Goal: Task Accomplishment & Management: Manage account settings

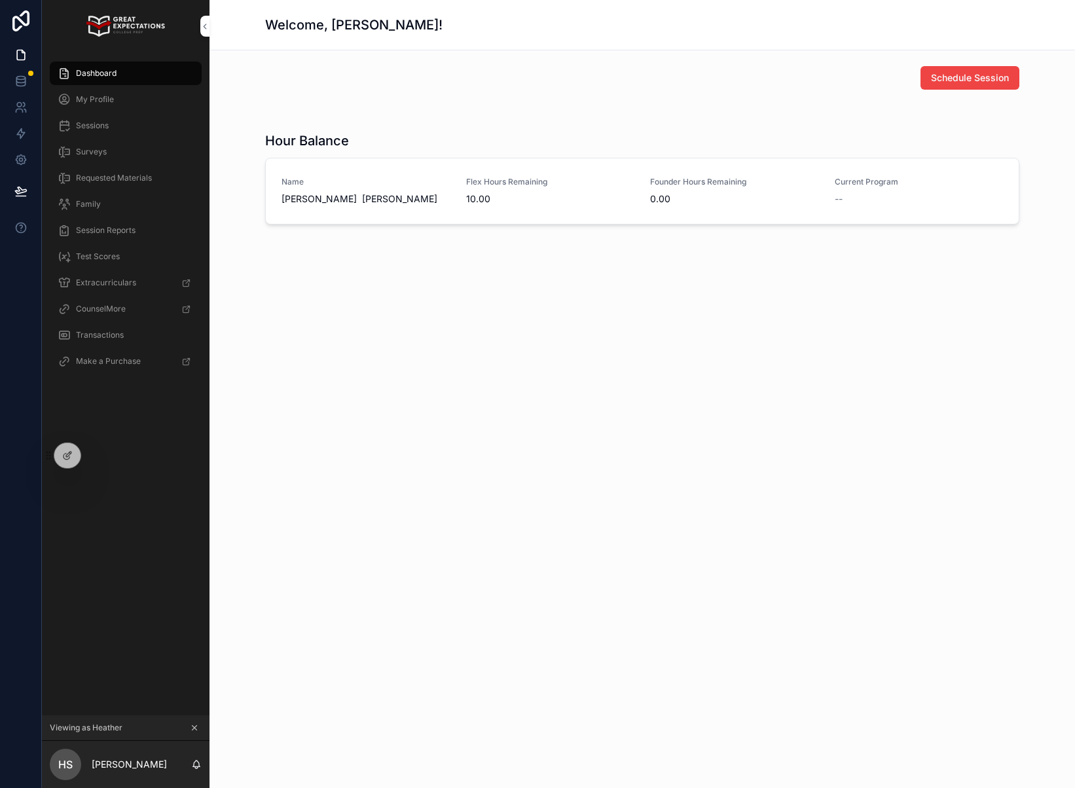
click at [0, 0] on div at bounding box center [0, 0] width 0 height 0
click at [0, 0] on icon at bounding box center [0, 0] width 0 height 0
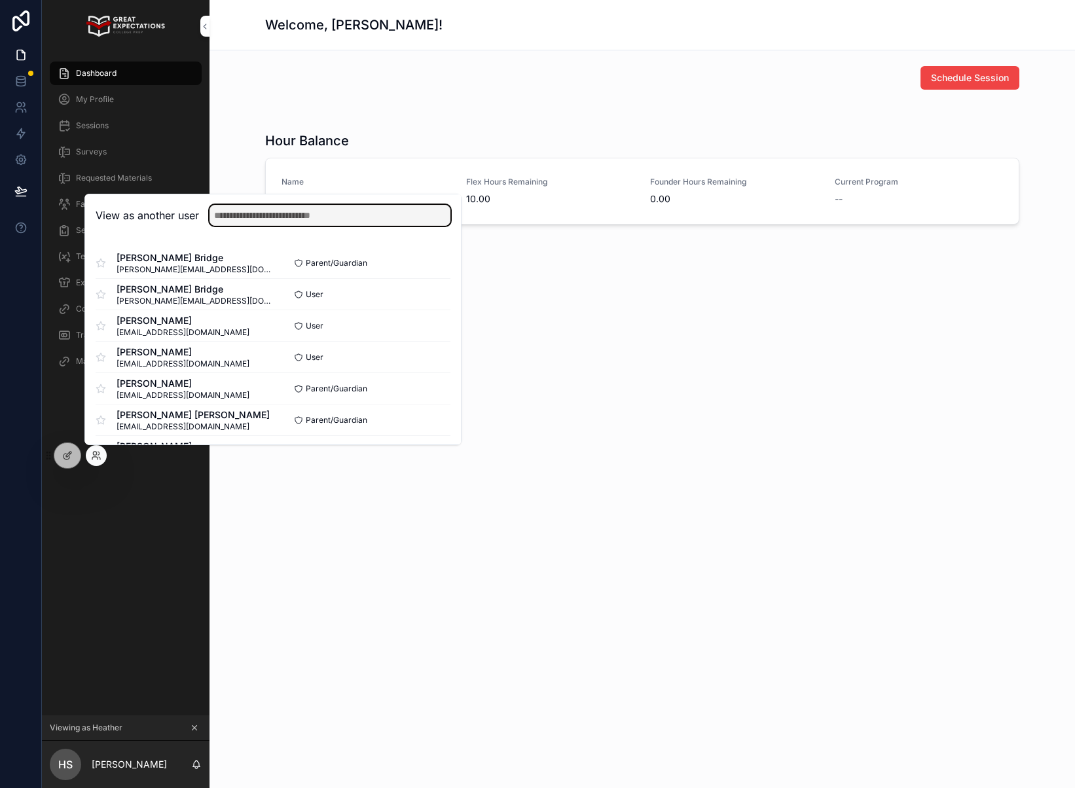
click at [274, 215] on input "text" at bounding box center [329, 215] width 241 height 21
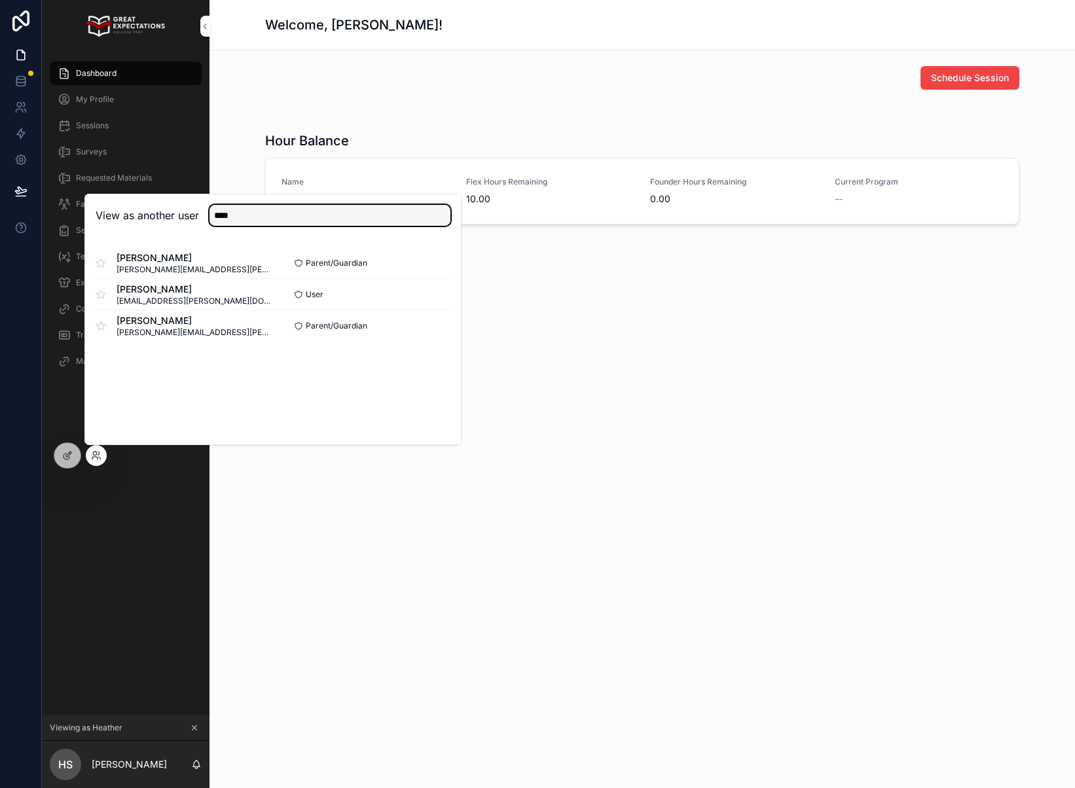
type input "****"
click at [450, 265] on div "Jill Haas jill.ritchie@sbcglobal.net Parent/Guardian Select Paige Haas haasp26@…" at bounding box center [273, 294] width 376 height 115
click at [0, 0] on button "Select" at bounding box center [0, 0] width 0 height 0
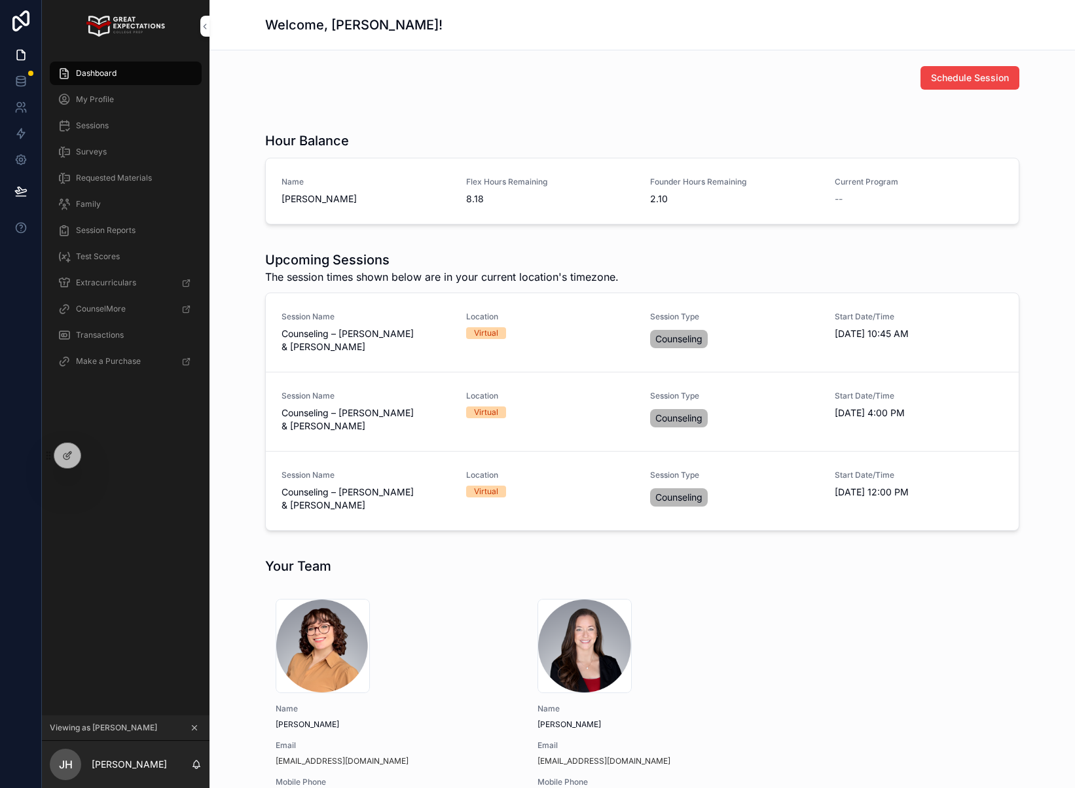
click at [101, 125] on span "Sessions" at bounding box center [92, 125] width 33 height 10
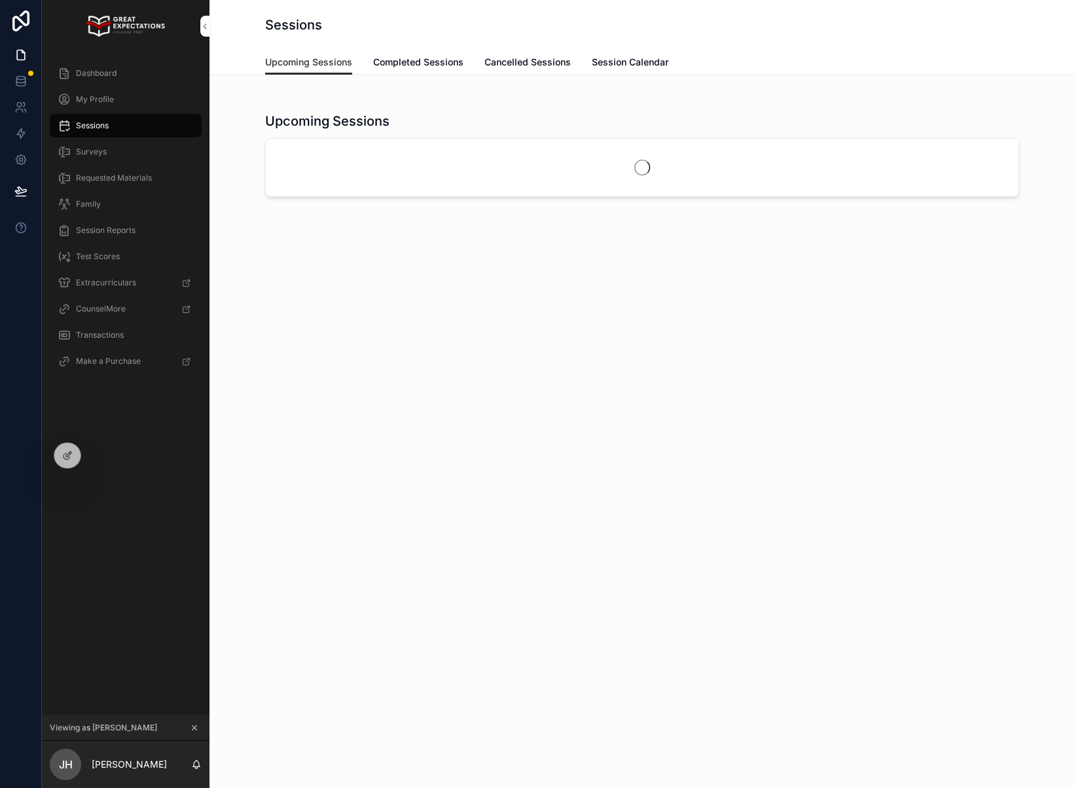
click at [422, 67] on span "Completed Sessions" at bounding box center [418, 62] width 90 height 13
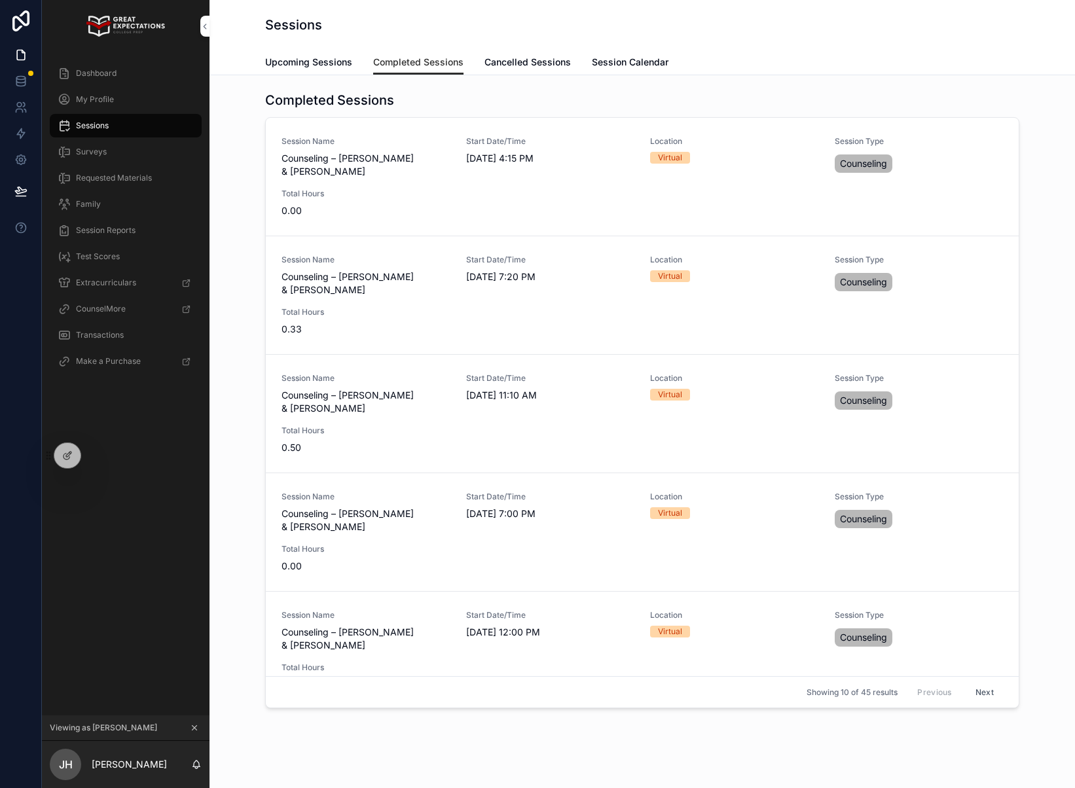
click at [484, 62] on span "Cancelled Sessions" at bounding box center [527, 62] width 86 height 13
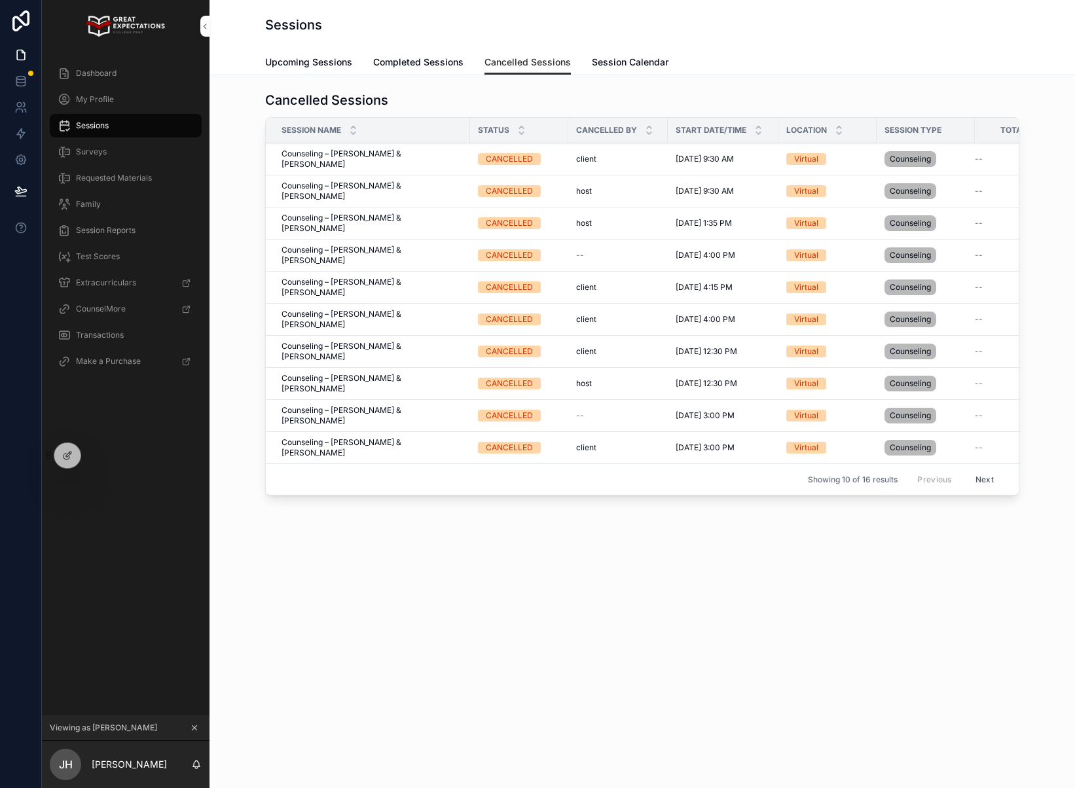
click at [376, 62] on span "Completed Sessions" at bounding box center [418, 62] width 90 height 13
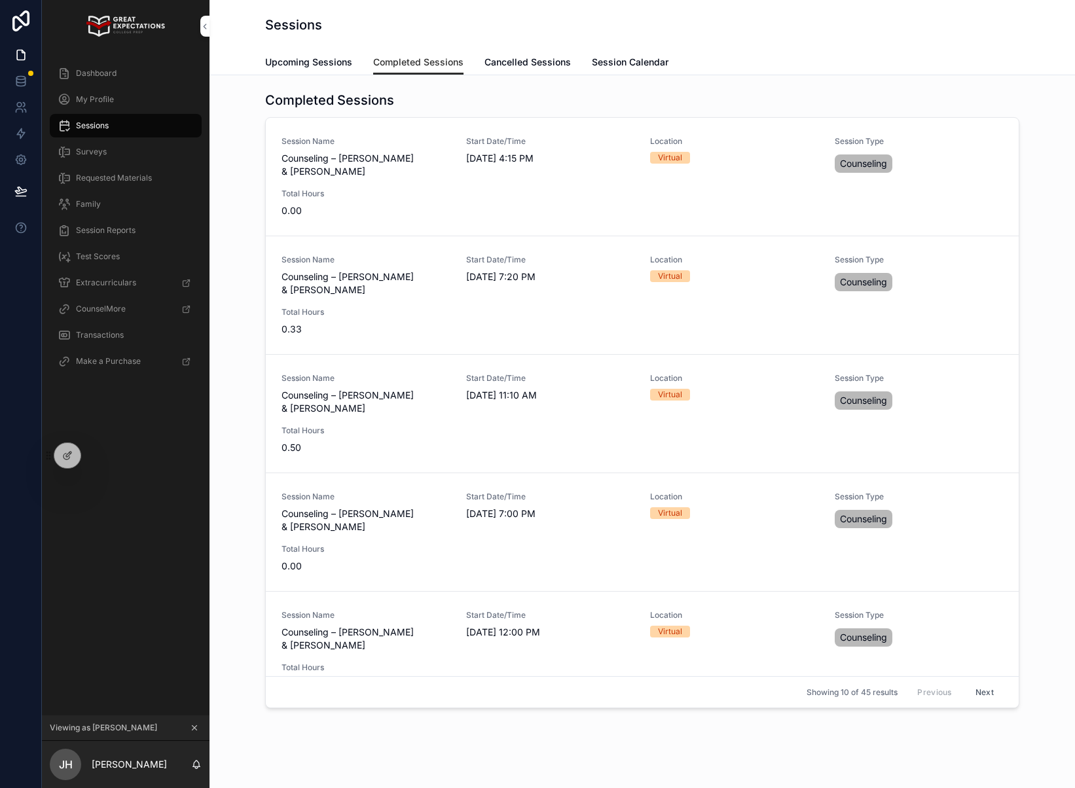
click at [335, 63] on span "Upcoming Sessions" at bounding box center [308, 62] width 87 height 13
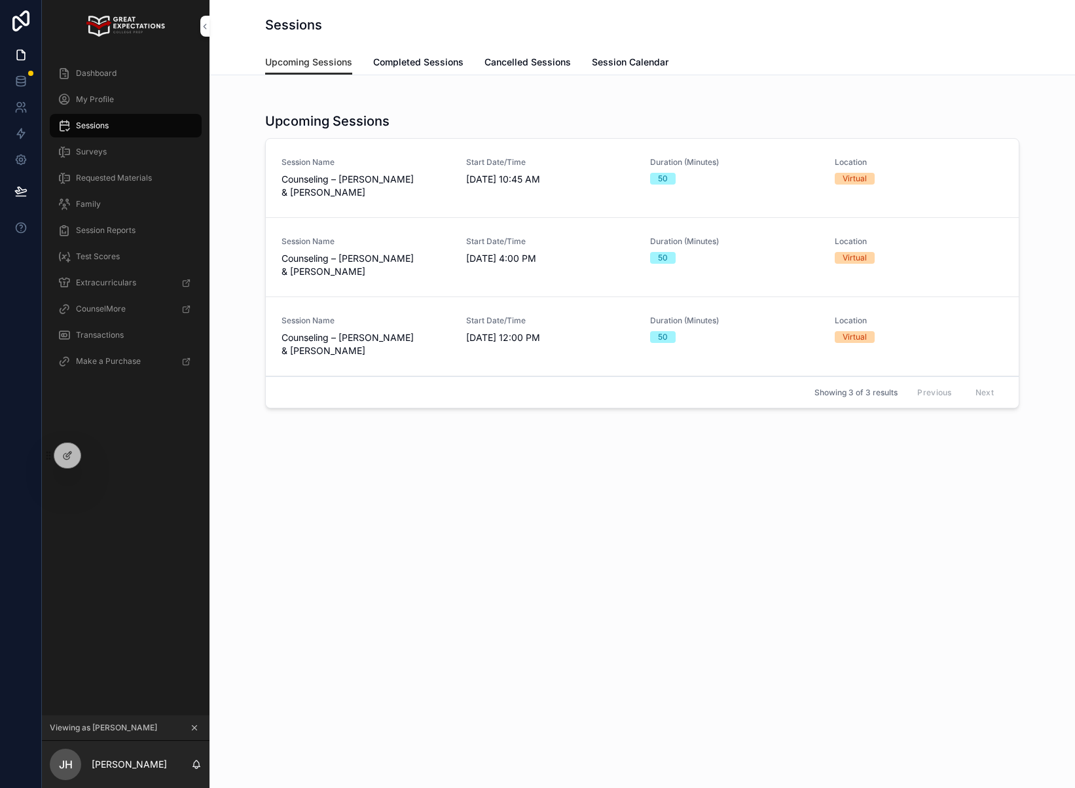
click at [444, 58] on span "Completed Sessions" at bounding box center [418, 62] width 90 height 13
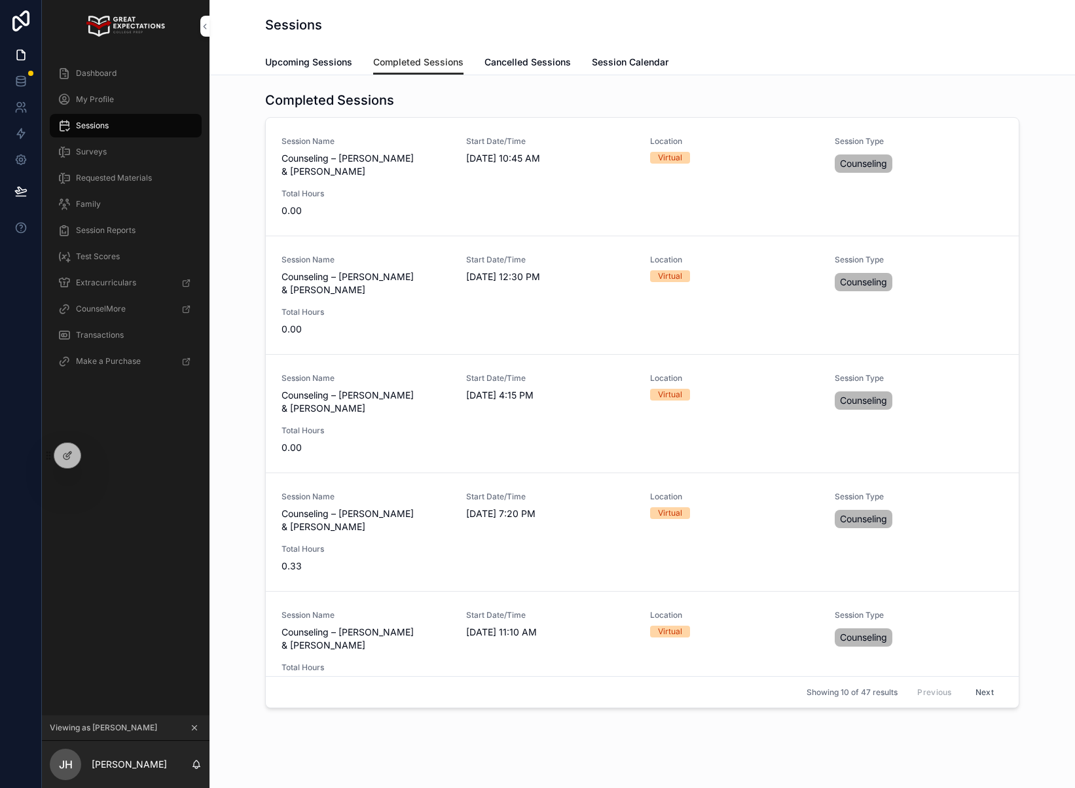
click at [120, 334] on span "Transactions" at bounding box center [100, 335] width 48 height 10
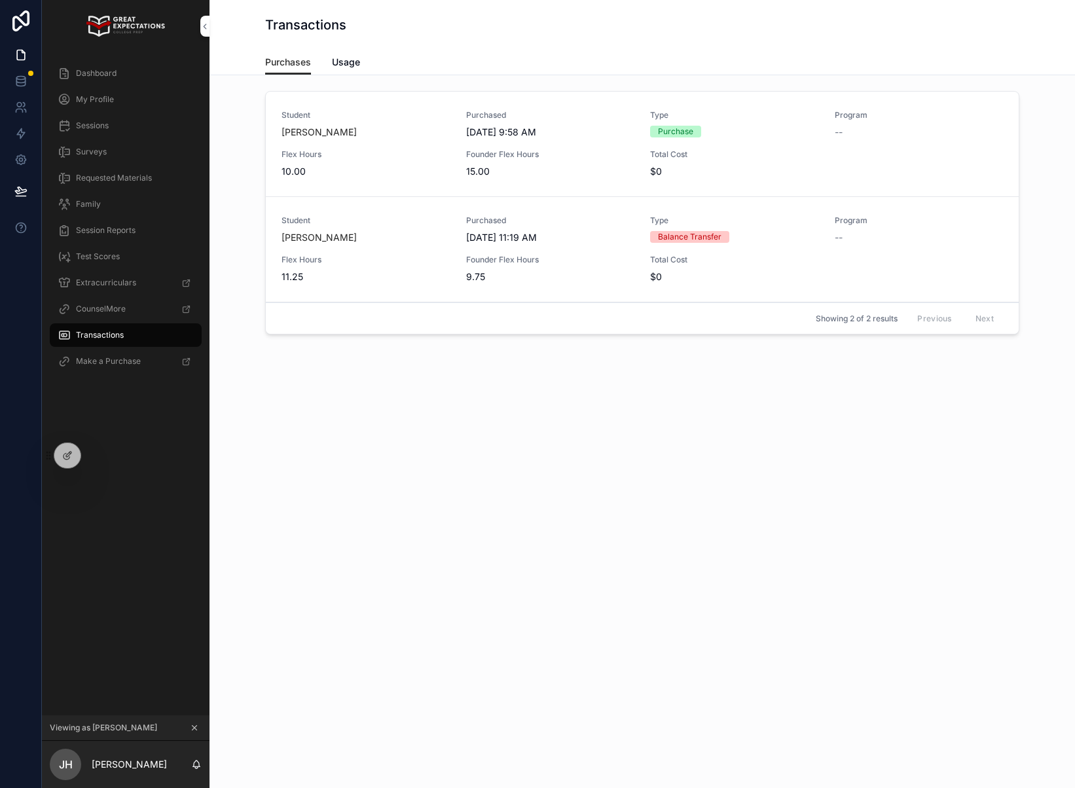
click at [348, 66] on span "Usage" at bounding box center [346, 62] width 28 height 13
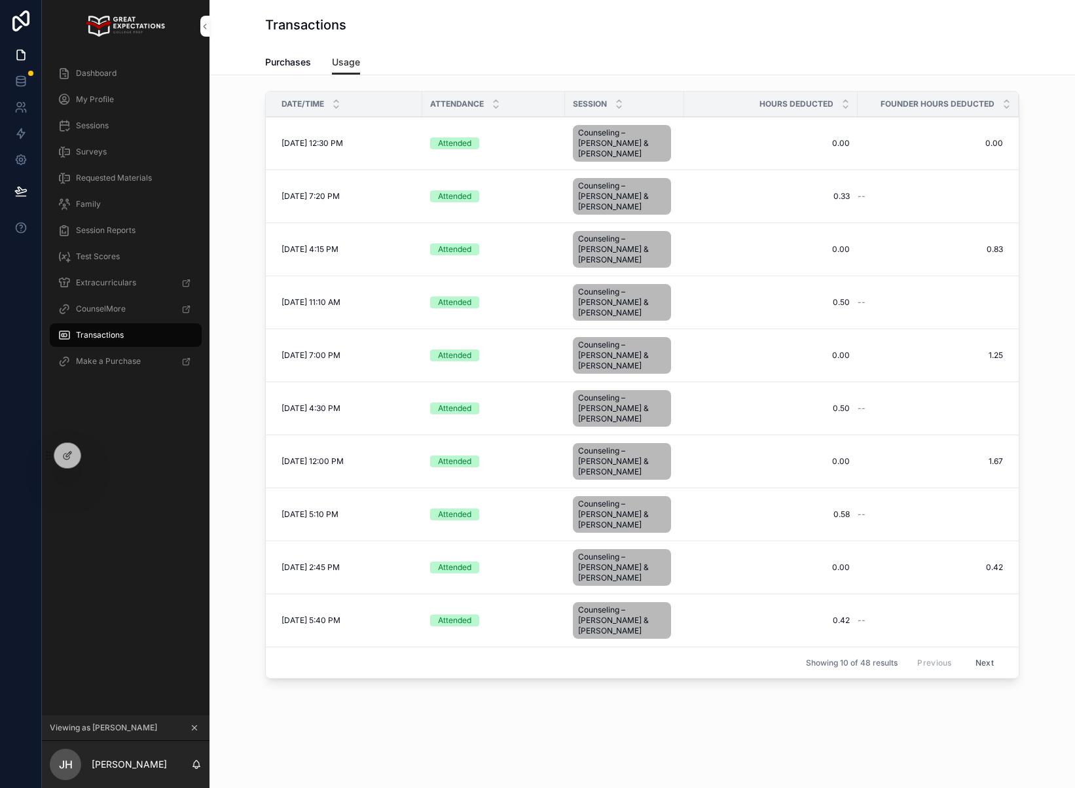
click at [293, 67] on span "Purchases" at bounding box center [288, 62] width 46 height 13
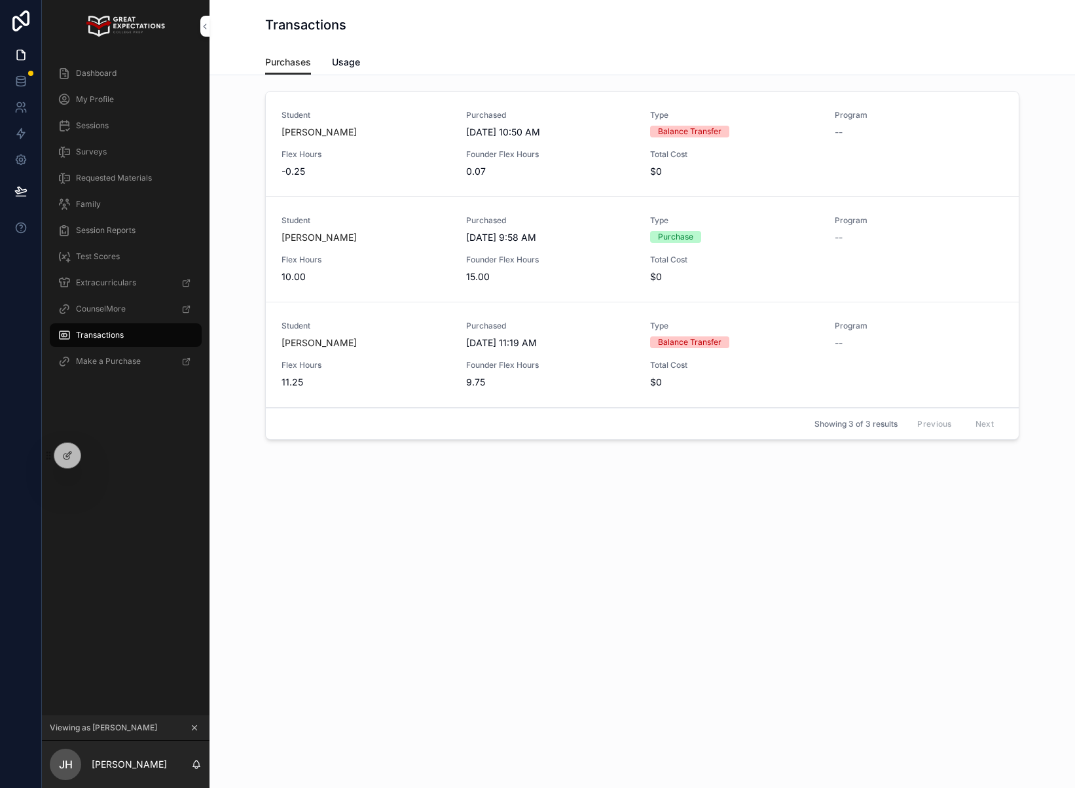
click at [342, 58] on span "Usage" at bounding box center [346, 62] width 28 height 13
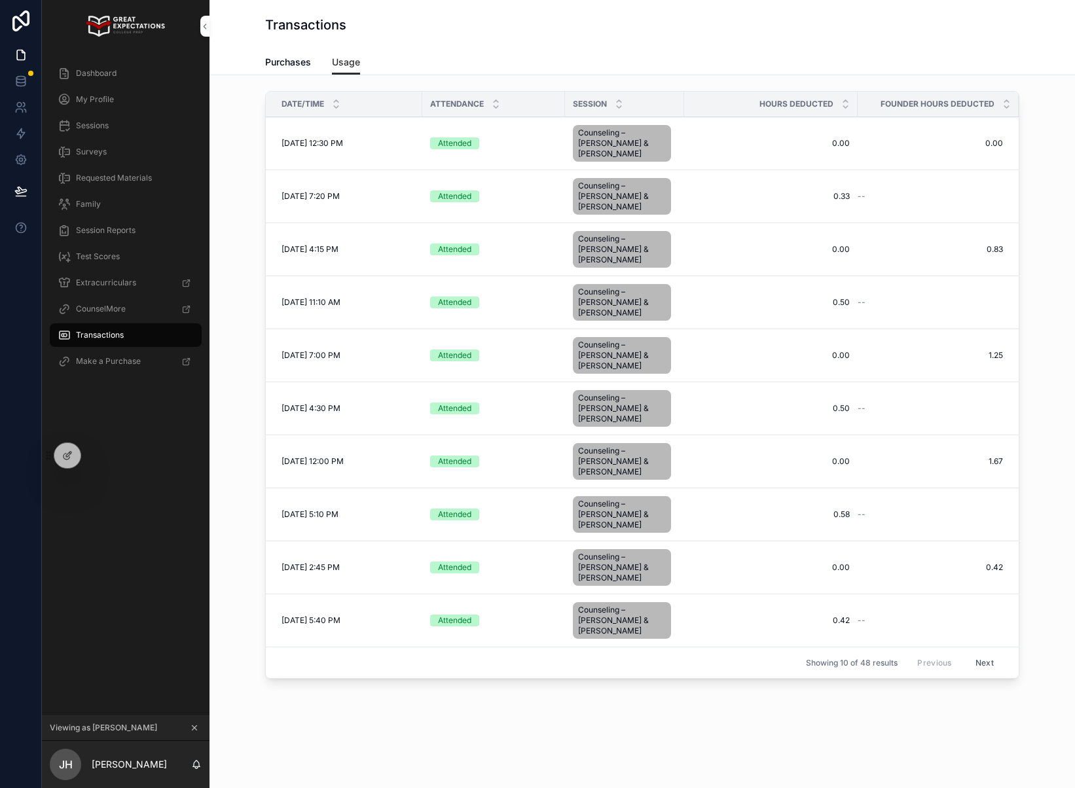
click at [360, 138] on div "[DATE] 12:30 PM [DATE] 12:30 PM" at bounding box center [347, 143] width 133 height 10
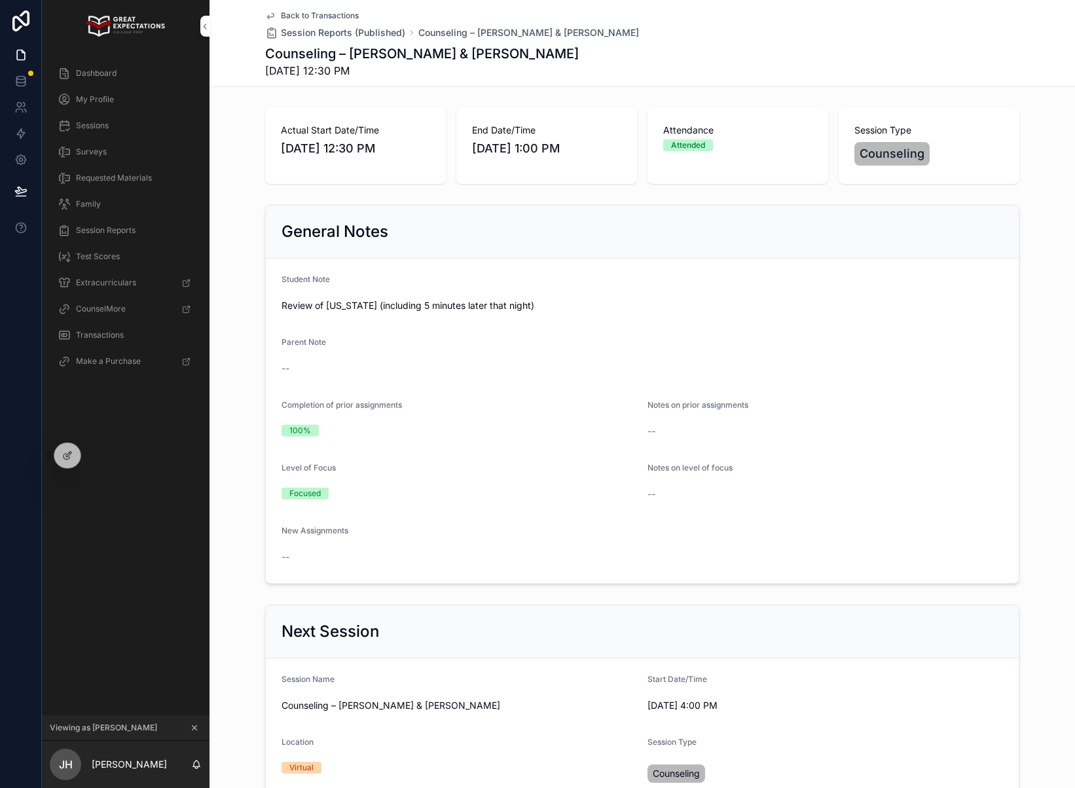
click at [268, 19] on icon "scrollable content" at bounding box center [270, 15] width 10 height 10
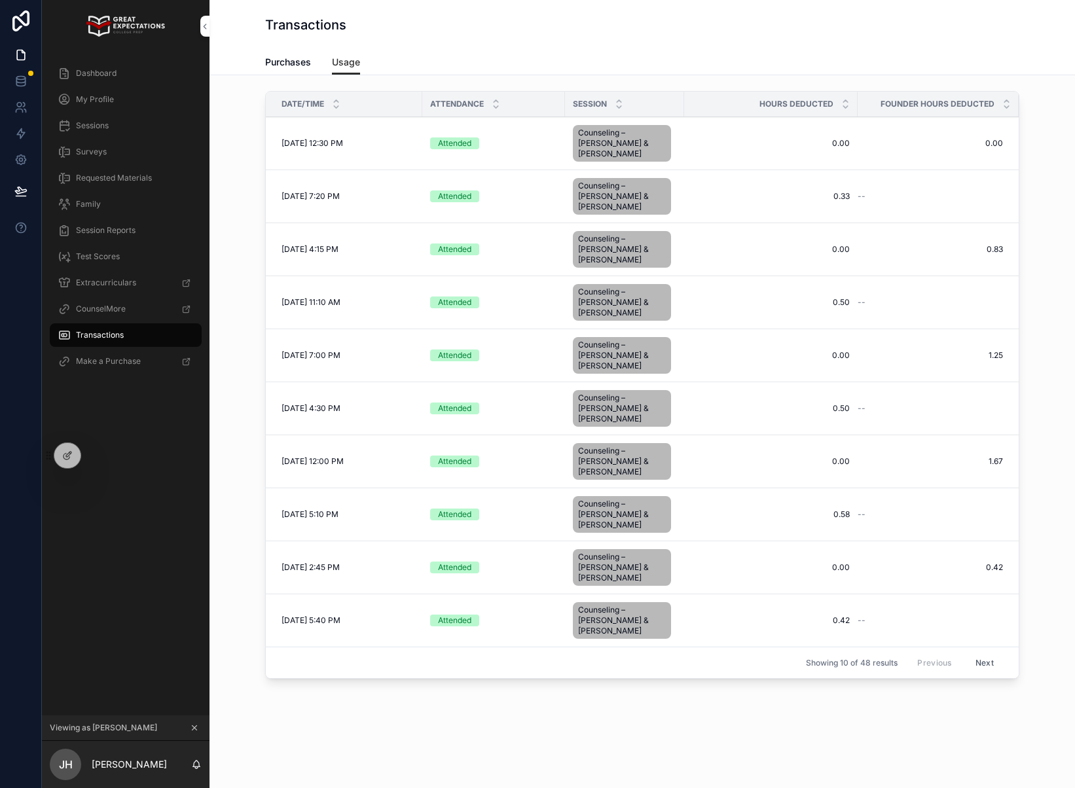
click at [343, 141] on span "[DATE] 12:30 PM" at bounding box center [312, 143] width 62 height 10
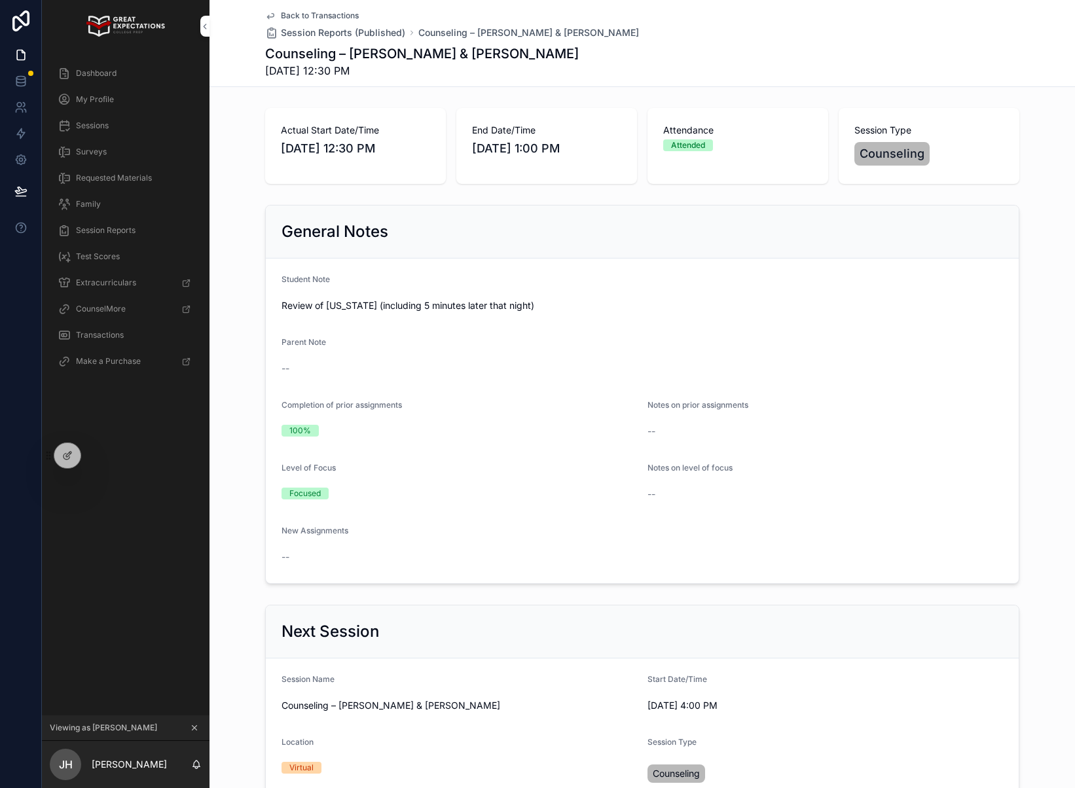
click at [279, 16] on link "Back to Transactions" at bounding box center [312, 15] width 94 height 10
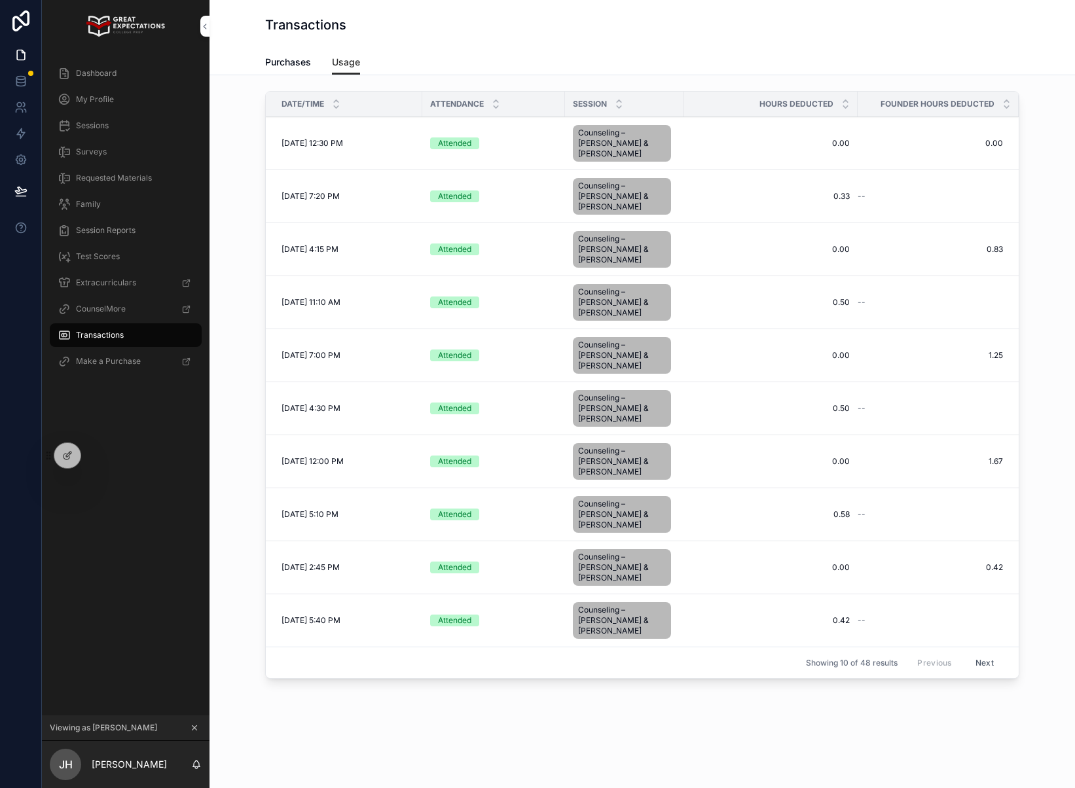
click at [294, 59] on span "Purchases" at bounding box center [288, 62] width 46 height 13
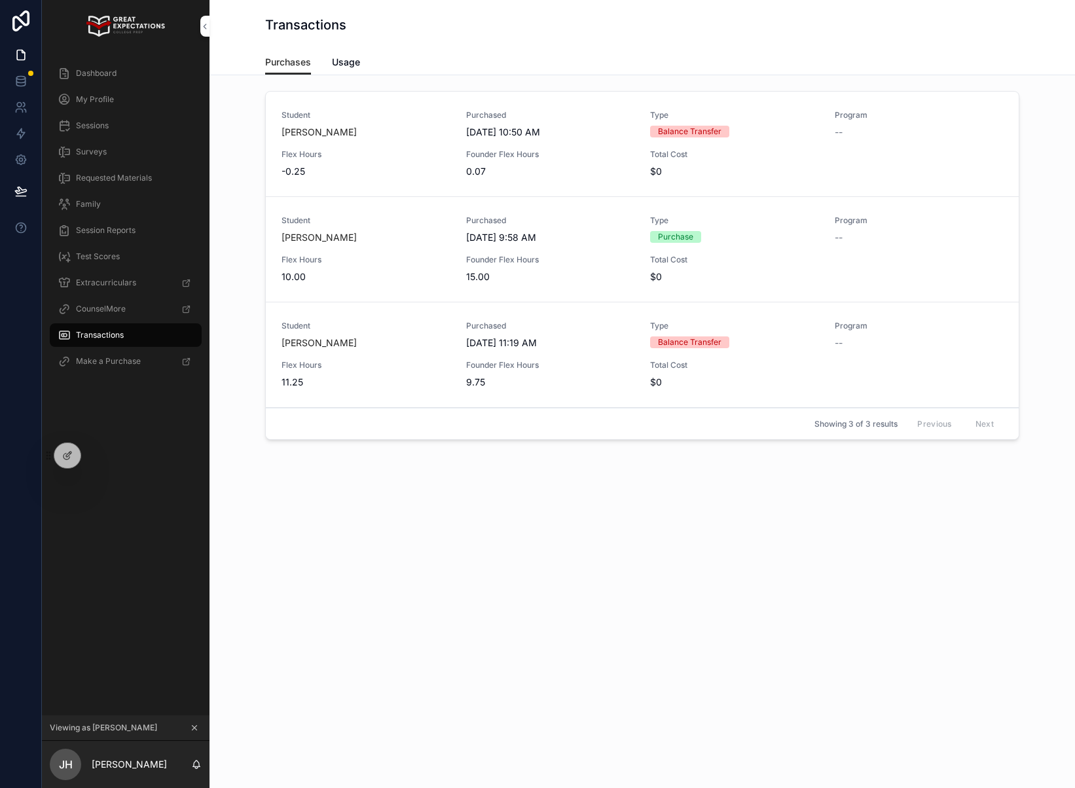
click at [359, 61] on span "Usage" at bounding box center [346, 62] width 28 height 13
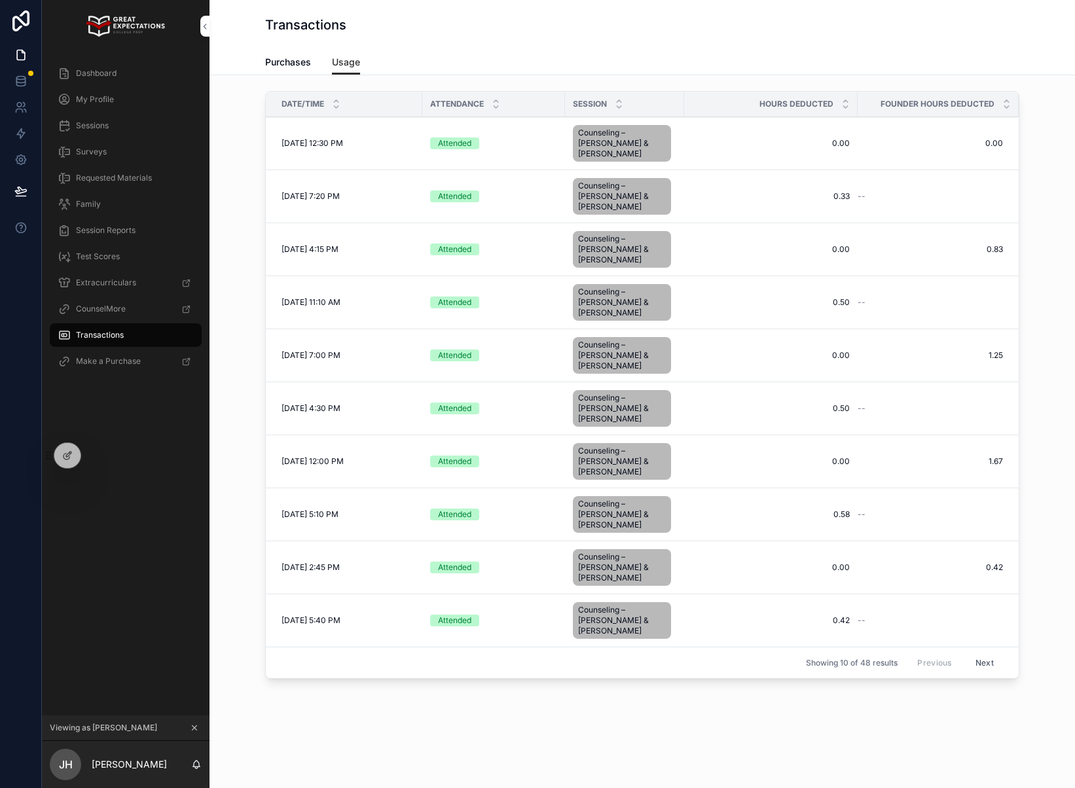
click at [291, 65] on span "Purchases" at bounding box center [288, 62] width 46 height 13
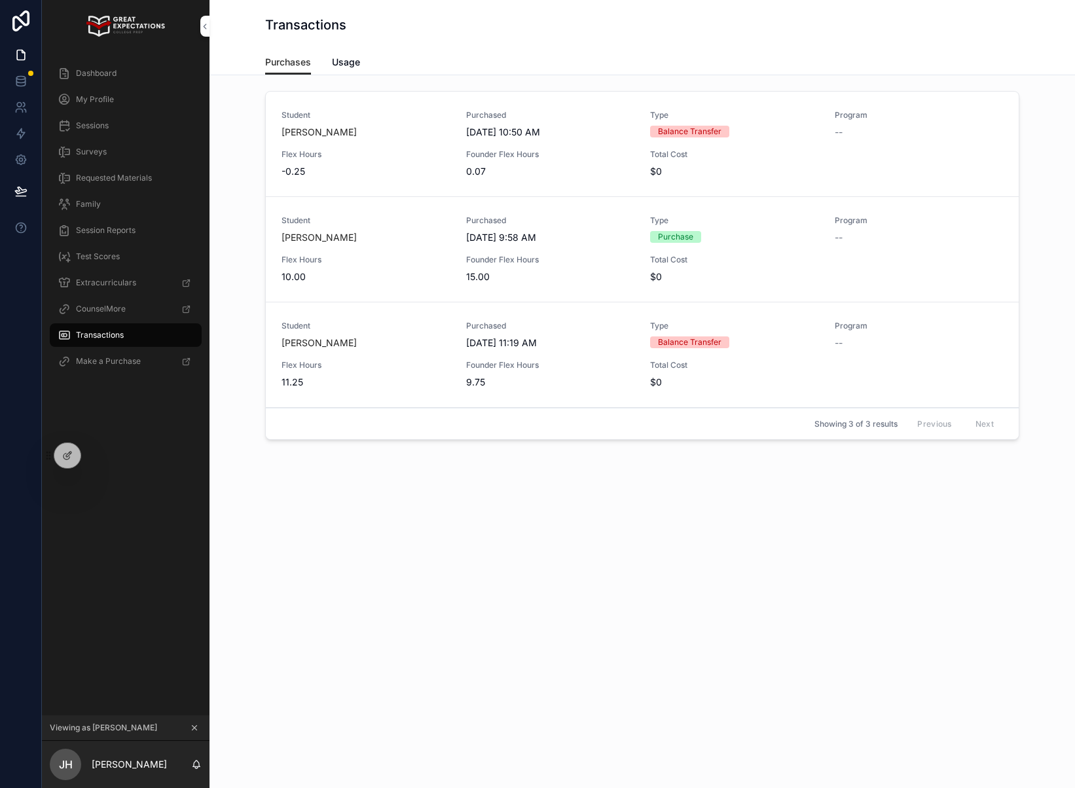
click at [345, 64] on span "Usage" at bounding box center [346, 62] width 28 height 13
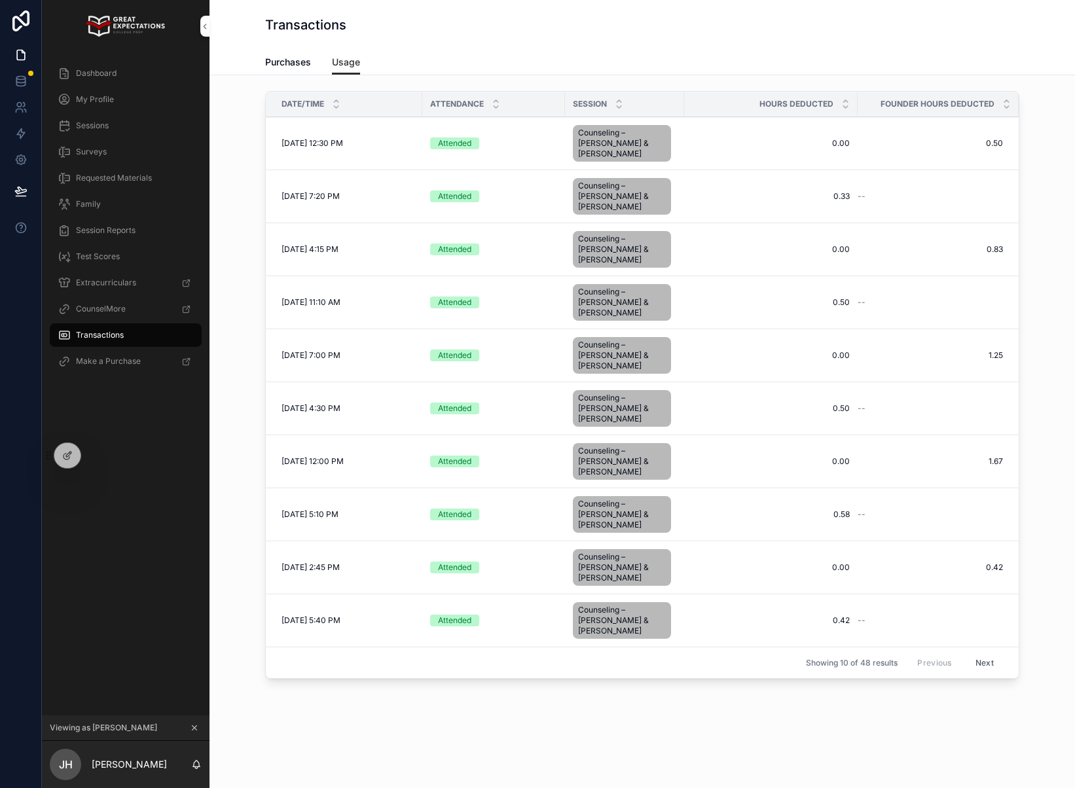
drag, startPoint x: 288, startPoint y: 60, endPoint x: 341, endPoint y: 65, distance: 53.3
click at [288, 60] on span "Purchases" at bounding box center [288, 62] width 46 height 13
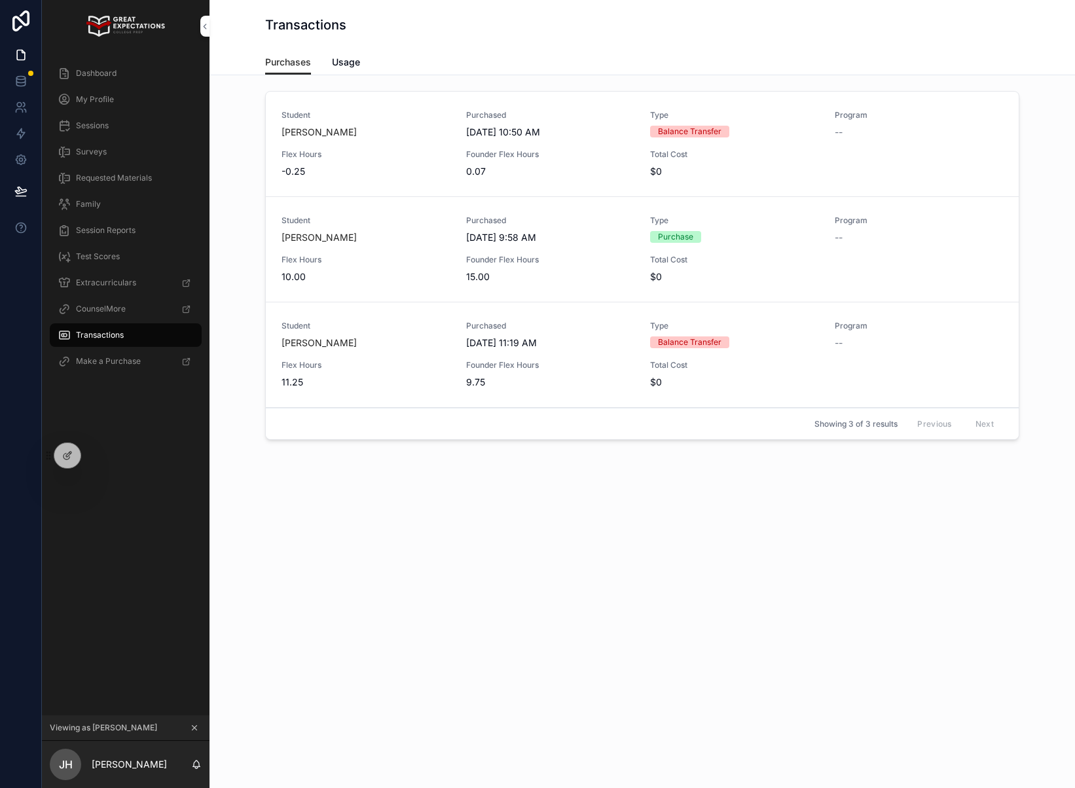
click at [102, 74] on span "Dashboard" at bounding box center [96, 73] width 41 height 10
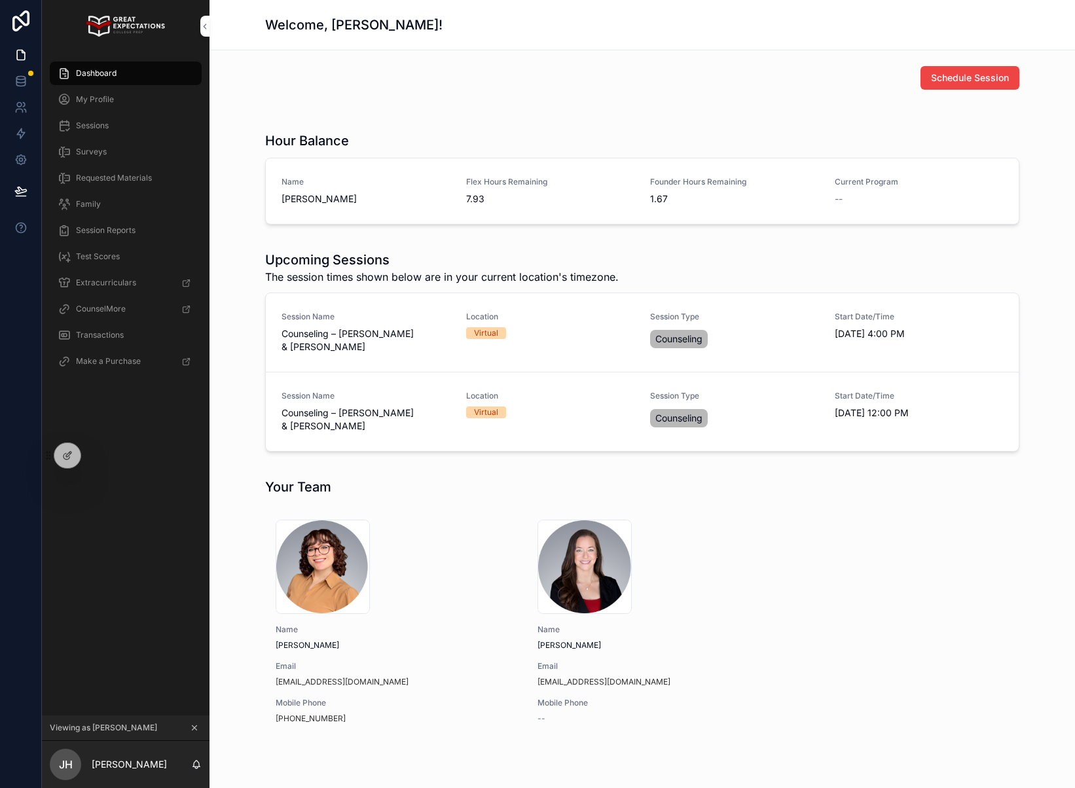
click at [97, 338] on span "Transactions" at bounding box center [100, 335] width 48 height 10
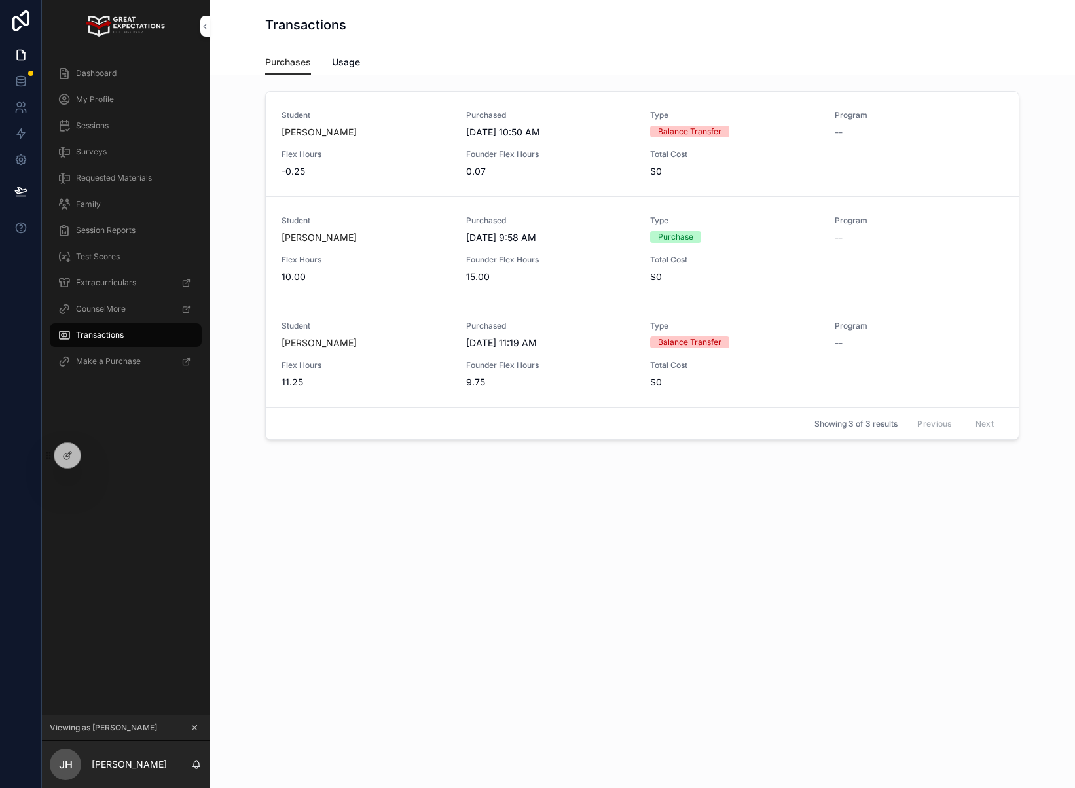
click at [343, 77] on div "Student [PERSON_NAME] Purchased [DATE] 10:50 AM Type Balance Transfer Program -…" at bounding box center [641, 304] width 865 height 459
click at [343, 61] on span "Usage" at bounding box center [346, 62] width 28 height 13
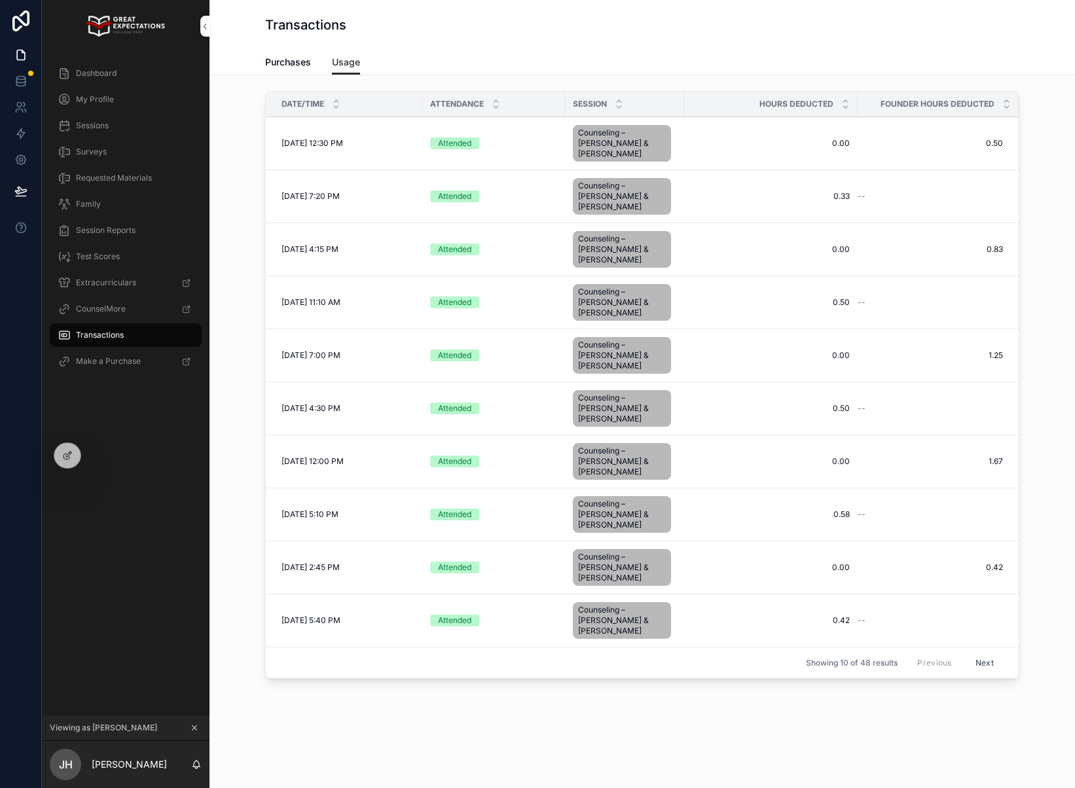
click at [0, 0] on icon at bounding box center [0, 0] width 0 height 0
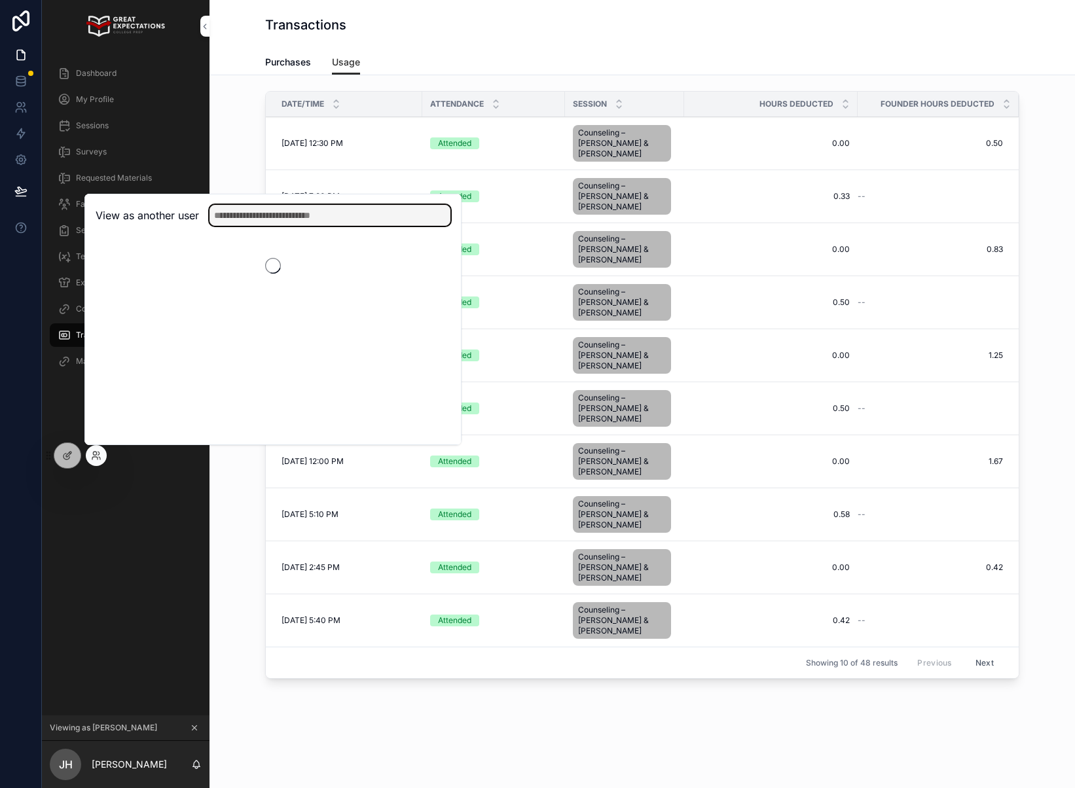
click at [321, 214] on input "text" at bounding box center [329, 215] width 241 height 21
type input "****"
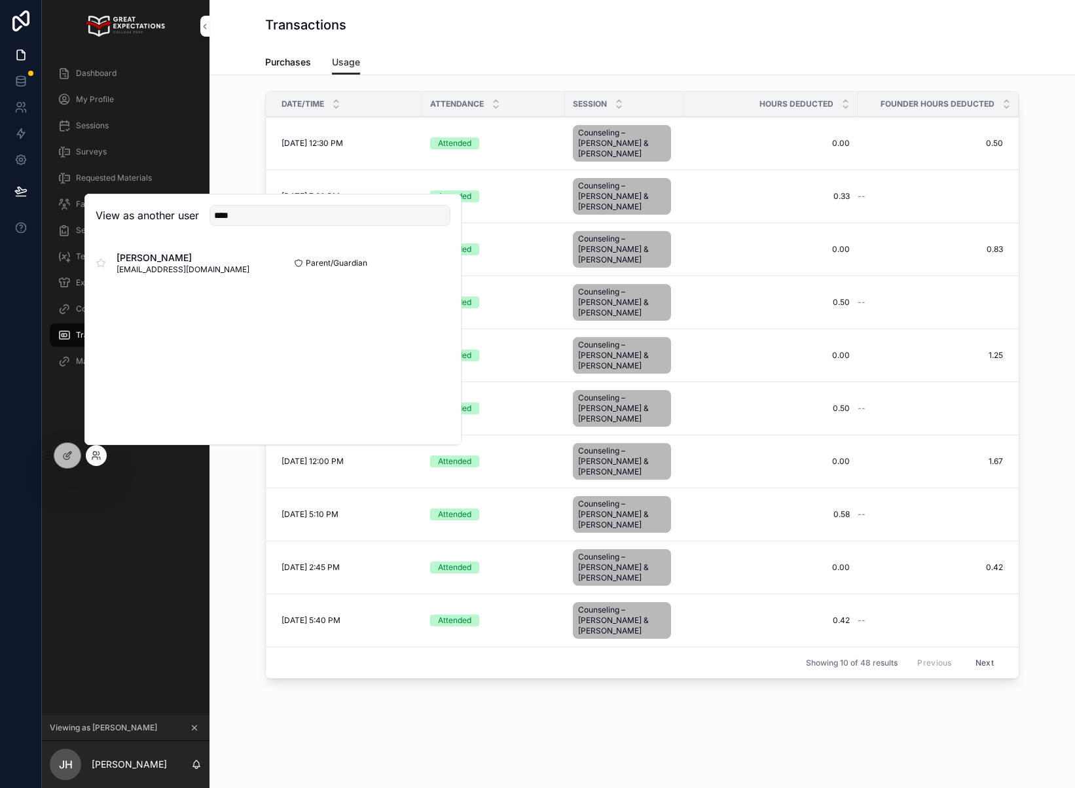
click at [0, 0] on button "Select" at bounding box center [0, 0] width 0 height 0
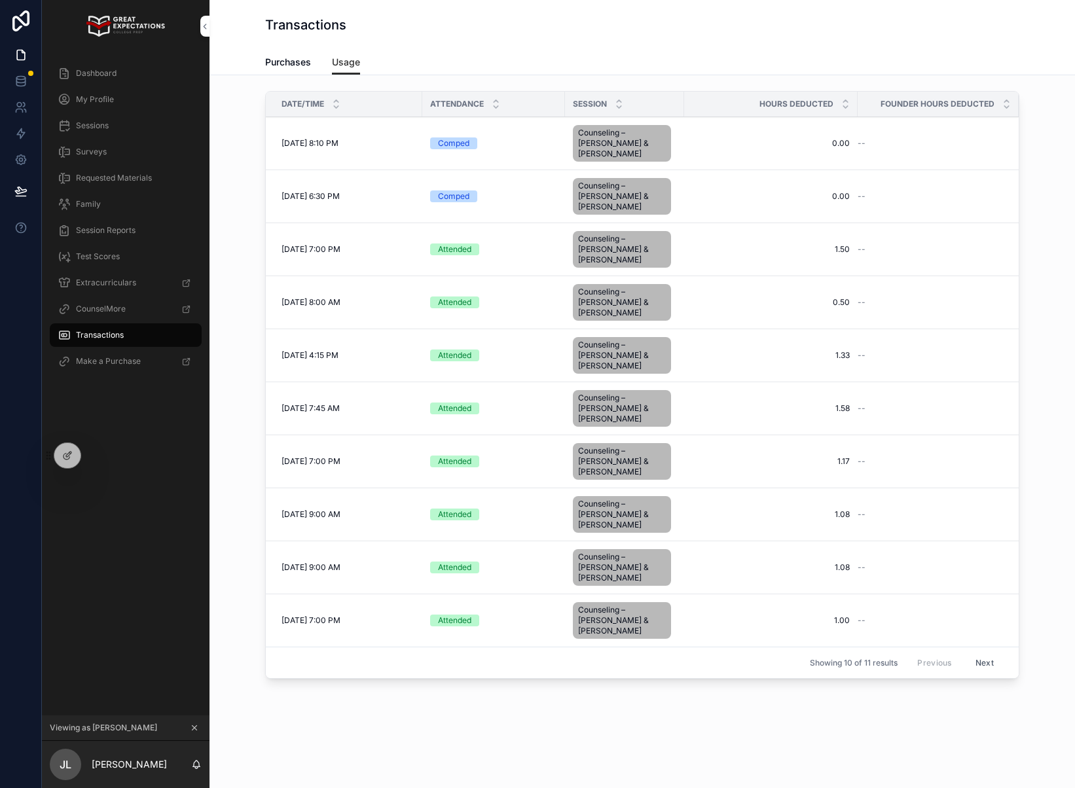
click at [143, 76] on div "Dashboard" at bounding box center [126, 73] width 136 height 21
